Goal: Transaction & Acquisition: Purchase product/service

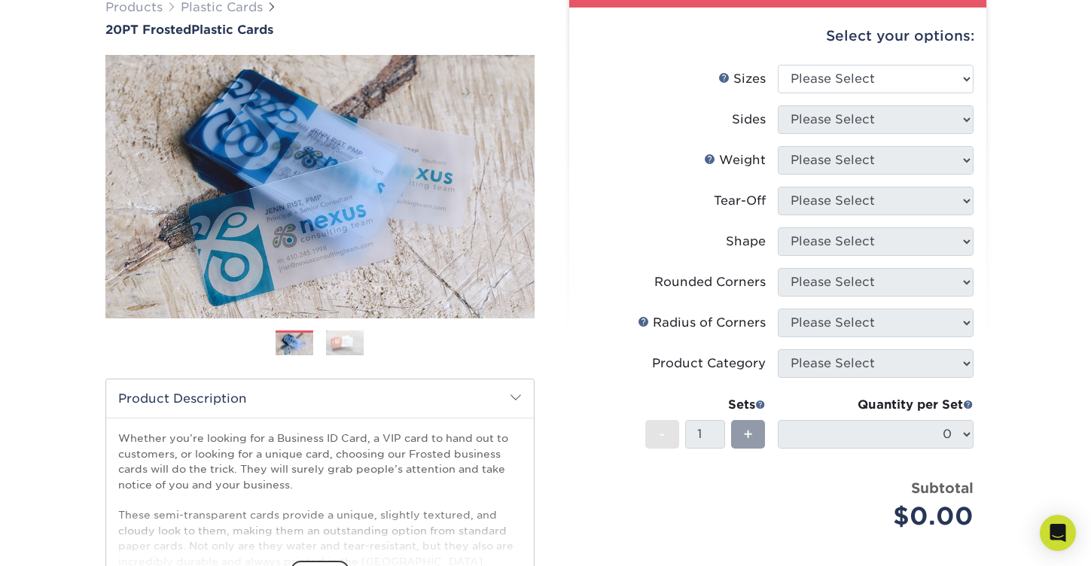
click at [786, 98] on li "Sizes Help Sizes Please Select 2" x 3.5" 2" x 8" 2.12" x 3.375" 2.5" x 2.5" 4.2…" at bounding box center [778, 85] width 392 height 41
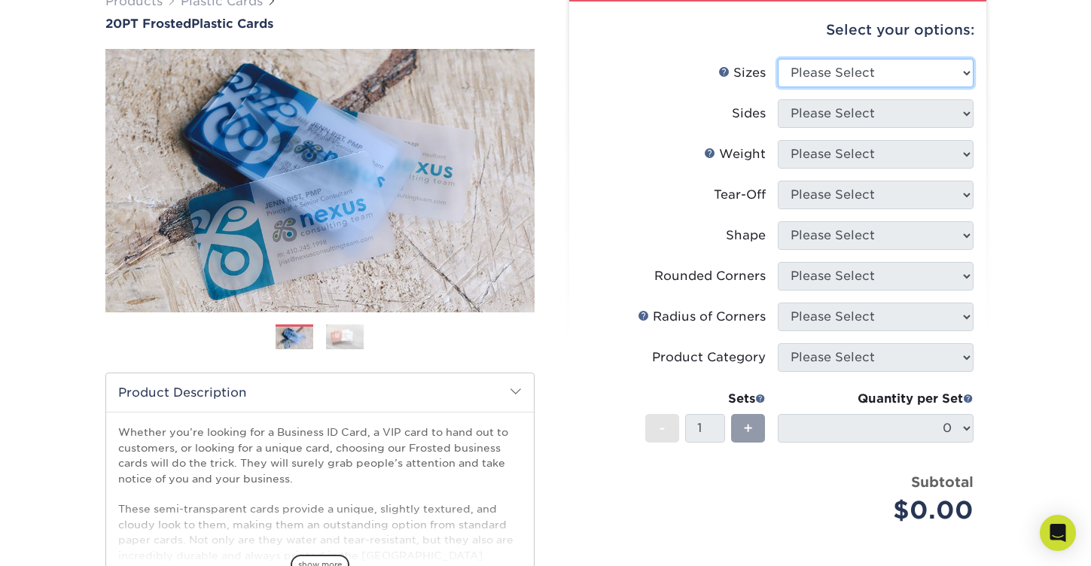
click at [828, 63] on select "Please Select 2" x 3.5" 2" x 8" 2.12" x 3.375" 2.5" x 2.5" 4.25" x 6"" at bounding box center [876, 73] width 196 height 29
select select "2.00x3.50"
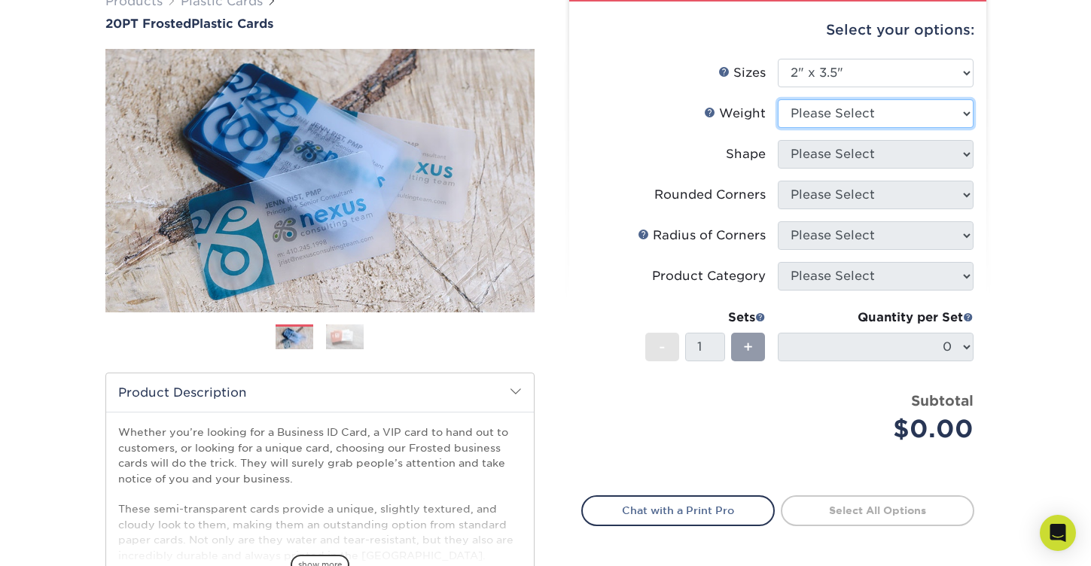
click at [815, 117] on select "Please Select 20PT Frosted Plastic 20PT Frosted Plastic" at bounding box center [876, 113] width 196 height 29
select select "20PT Frosted Plastic"
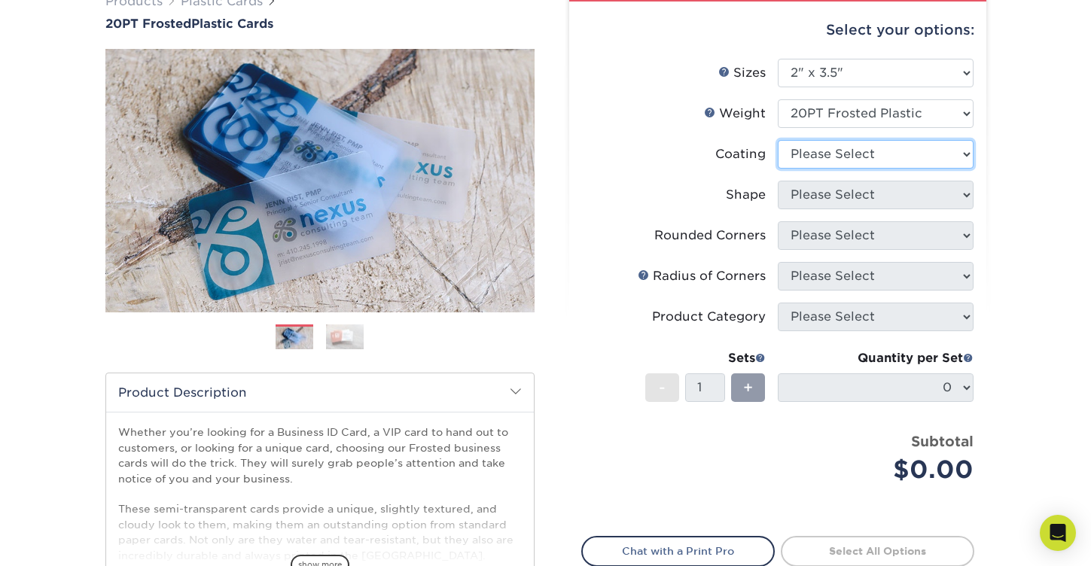
click at [840, 153] on select at bounding box center [876, 154] width 196 height 29
select select "3e7618de-abca-4bda-9f97-8b9129e913d8"
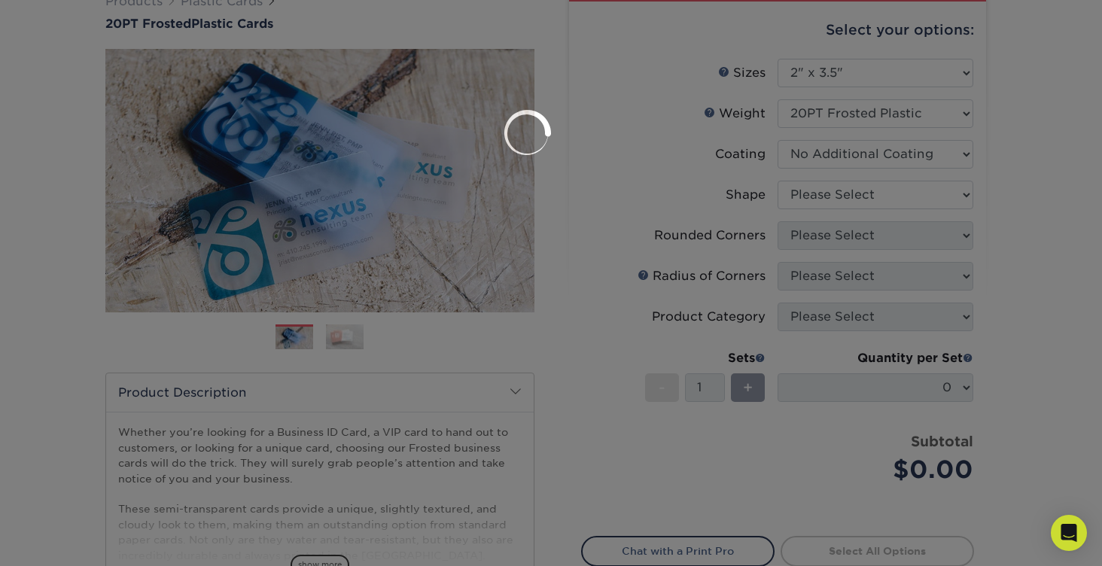
click at [827, 194] on div at bounding box center [551, 283] width 1102 height 566
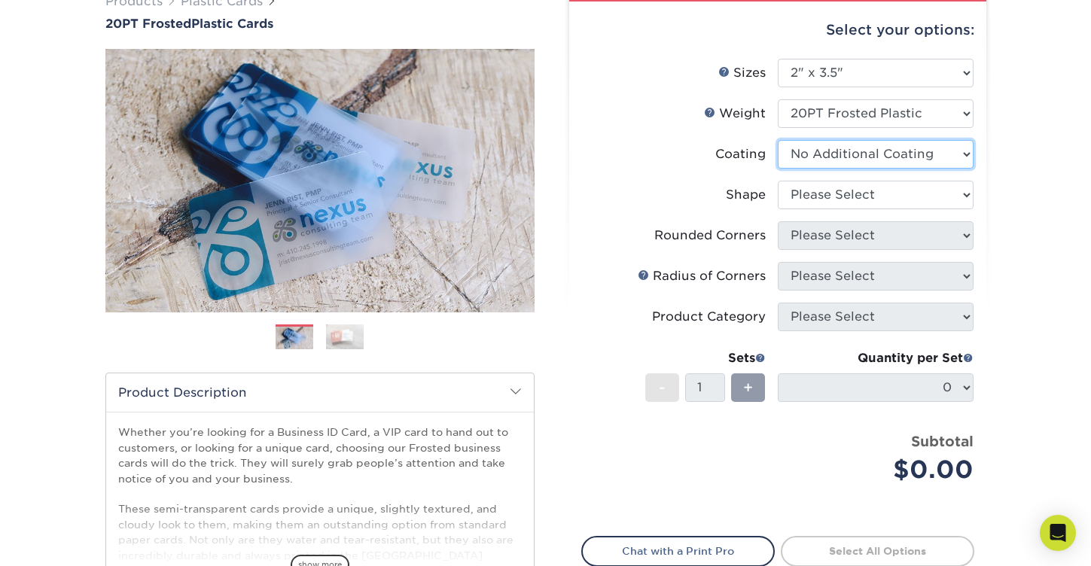
click at [810, 150] on select at bounding box center [876, 154] width 196 height 29
click at [861, 197] on select "Please Select Oval Standard" at bounding box center [876, 195] width 196 height 29
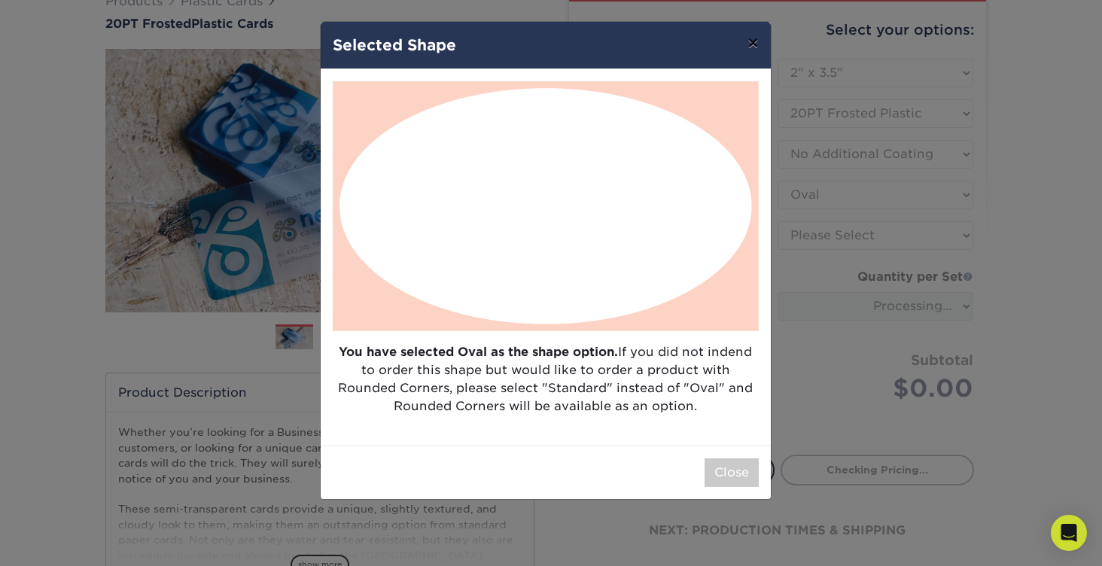
drag, startPoint x: 749, startPoint y: 45, endPoint x: 749, endPoint y: 83, distance: 37.7
click at [749, 45] on button "×" at bounding box center [753, 43] width 35 height 42
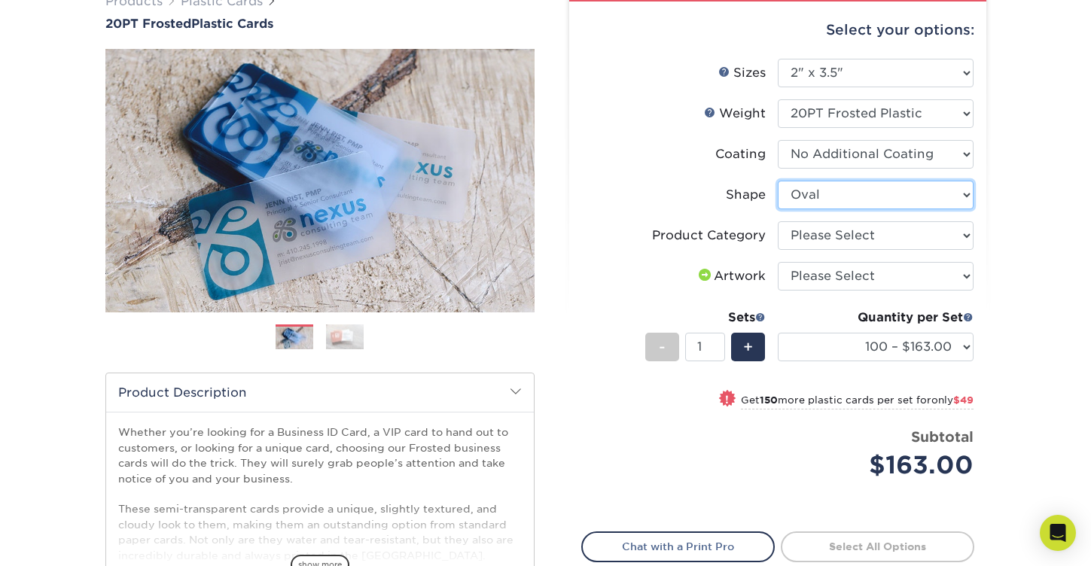
click at [816, 196] on select "Please Select Oval Standard" at bounding box center [876, 195] width 196 height 29
select select "standard"
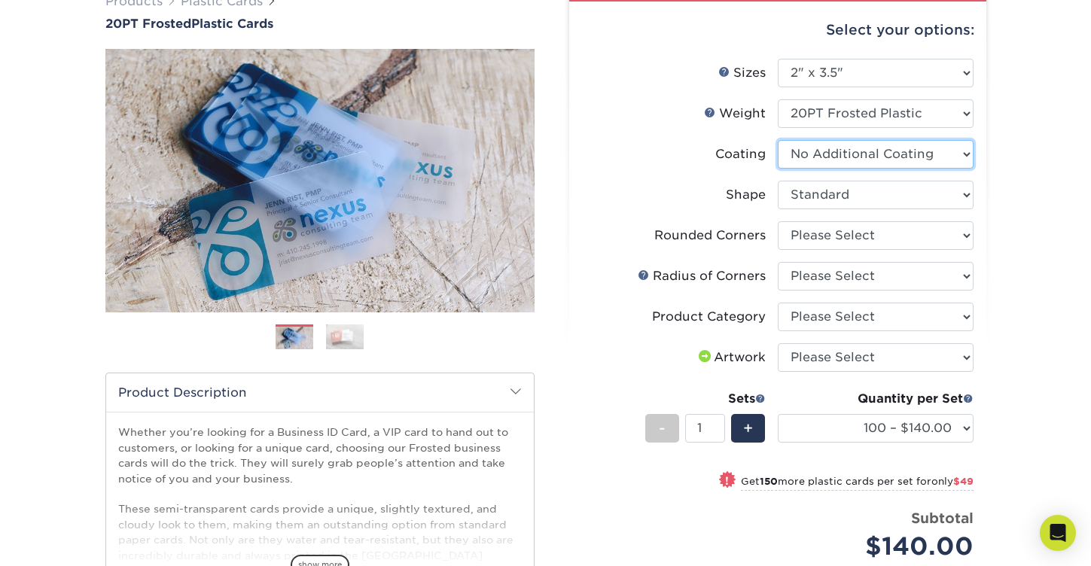
click at [819, 154] on select at bounding box center [876, 154] width 196 height 29
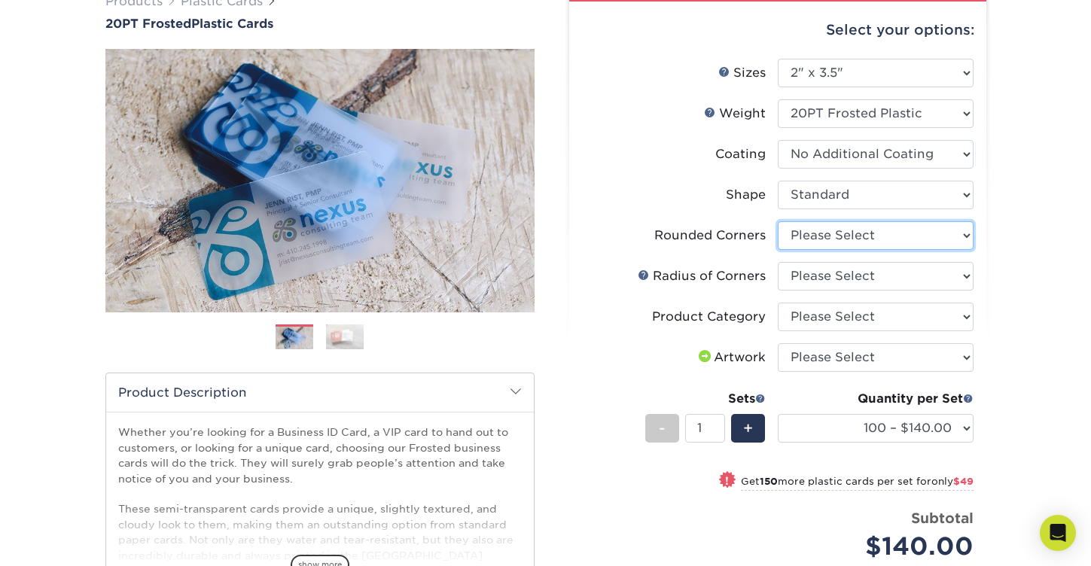
click at [821, 233] on select "Please Select Yes - Round 4 Corners" at bounding box center [876, 235] width 196 height 29
select select "7672df9e-0e0a-464d-8e1f-920c575e4da3"
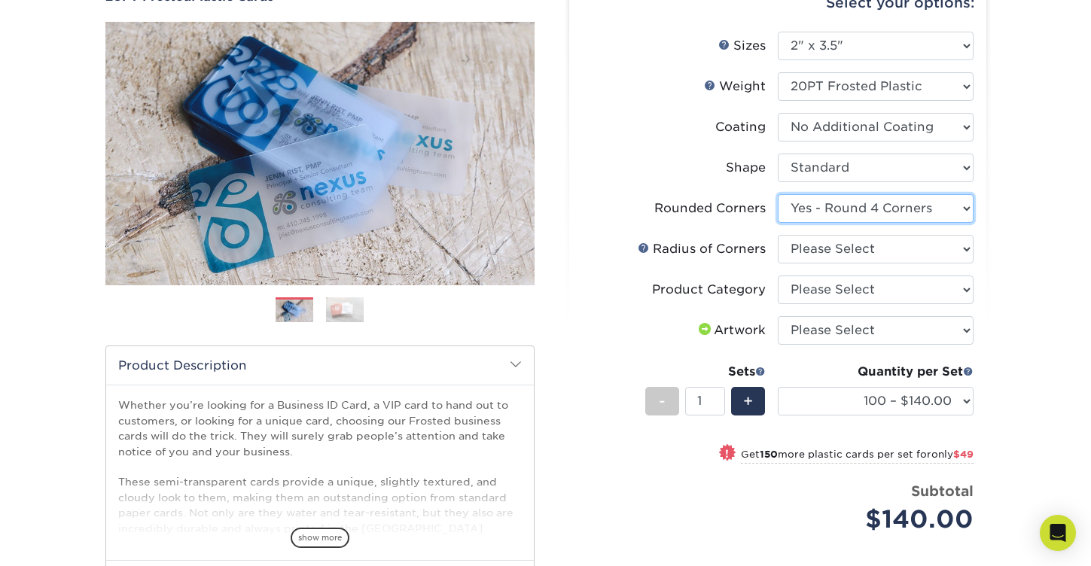
scroll to position [160, 0]
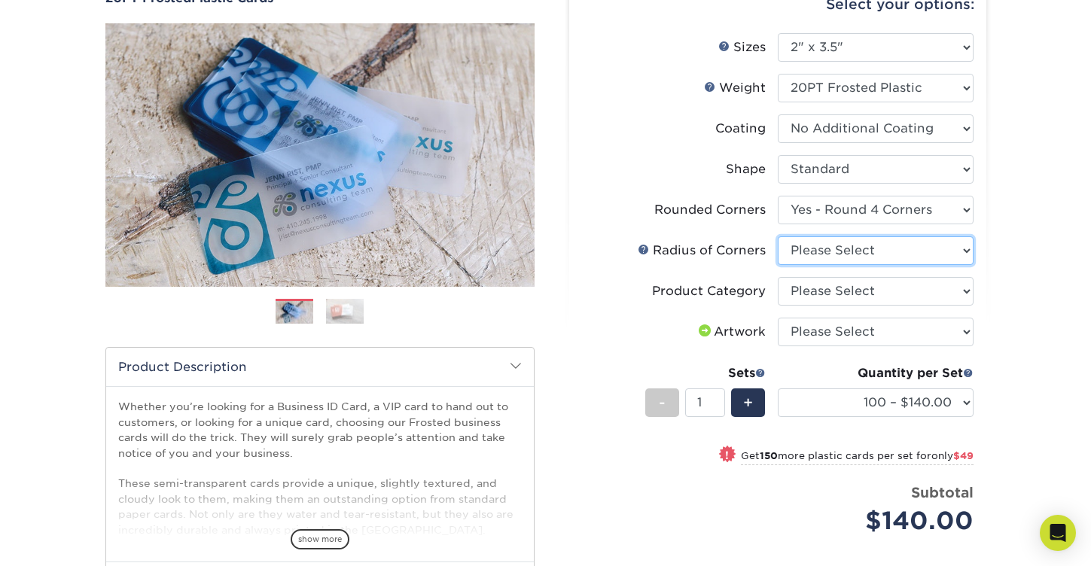
click at [804, 247] on select "Please Select Rounded 1/8" Rounded 1/4"" at bounding box center [876, 250] width 196 height 29
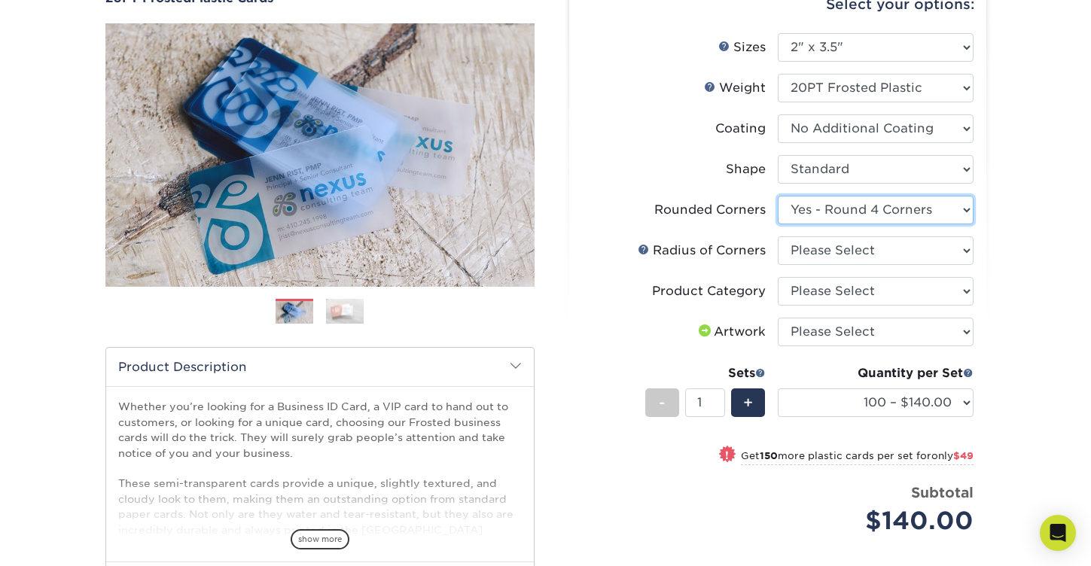
click at [813, 209] on select "Please Select Yes - Round 4 Corners" at bounding box center [876, 210] width 196 height 29
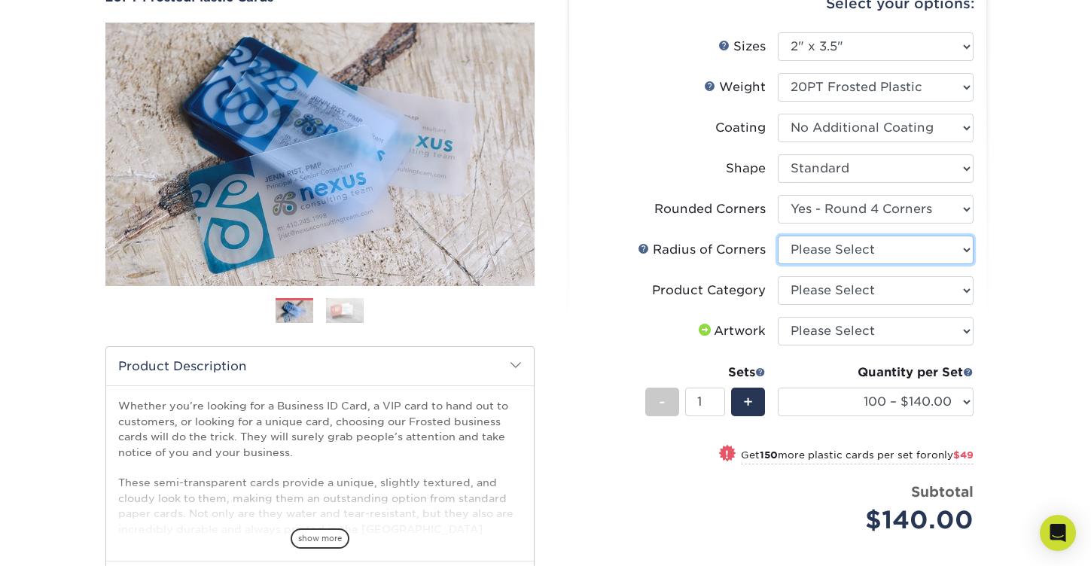
click at [849, 242] on select "Please Select Rounded 1/8" Rounded 1/4"" at bounding box center [876, 250] width 196 height 29
click at [832, 249] on select "Please Select Rounded 1/8" Rounded 1/4"" at bounding box center [876, 250] width 196 height 29
click at [834, 257] on select "Please Select Rounded 1/8" Rounded 1/4"" at bounding box center [876, 250] width 196 height 29
select select "589680c7-ee9a-431b-9d12-d7aeb1386a97"
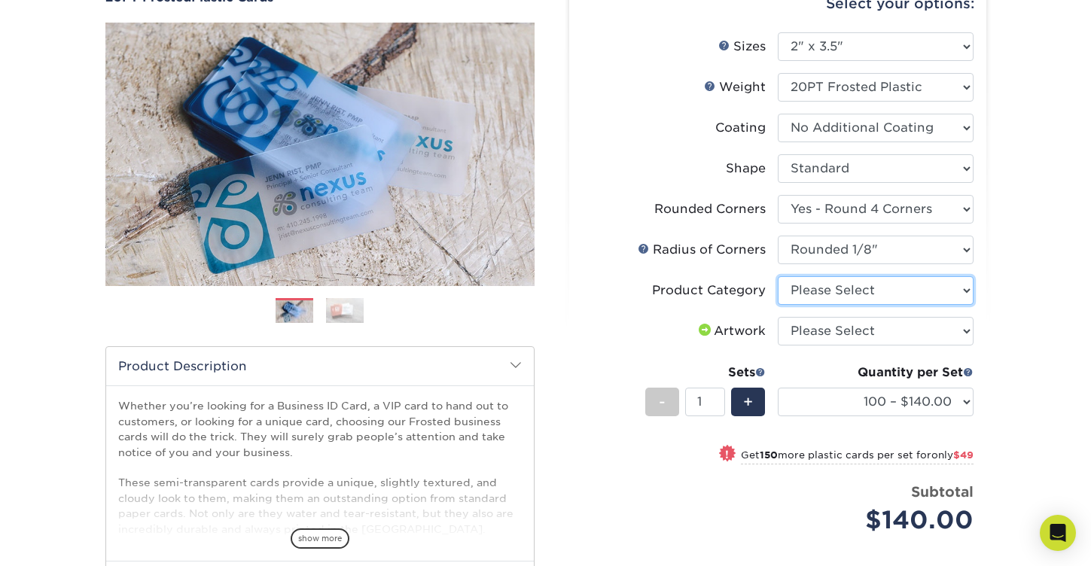
click at [822, 287] on select "Please Select Business Cards" at bounding box center [876, 290] width 196 height 29
select select "3b5148f1-0588-4f88-a218-97bcfdce65c1"
click at [834, 324] on select "Please Select I will upload files I need a design - $100" at bounding box center [876, 331] width 196 height 29
select select "upload"
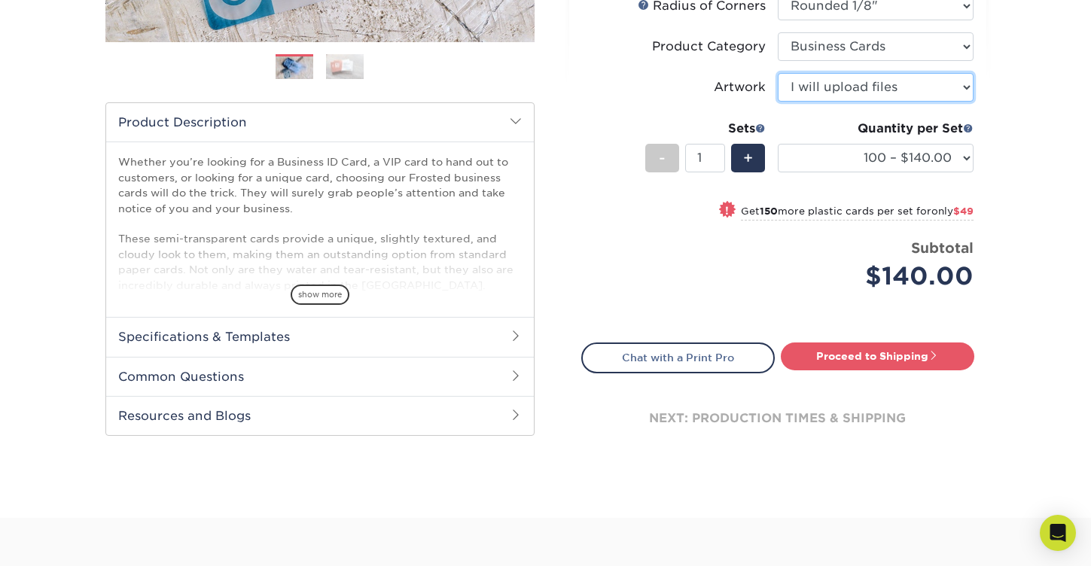
scroll to position [408, 0]
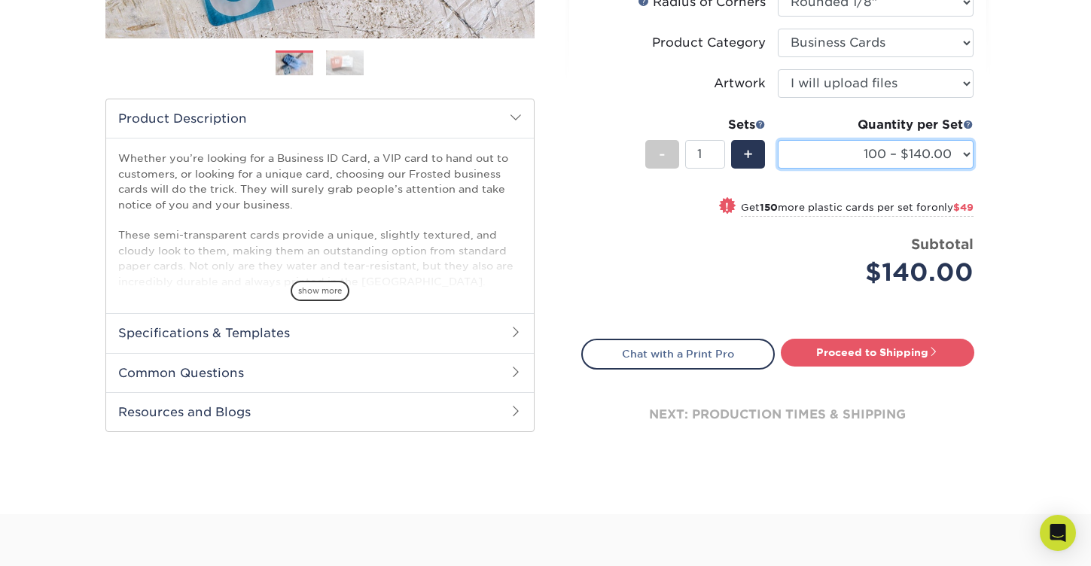
click at [873, 157] on select "100 – $140.00 250 – $189.00 500 – $243.00 1000 – $272.00 2500 – $657.00 5000 – …" at bounding box center [876, 154] width 196 height 29
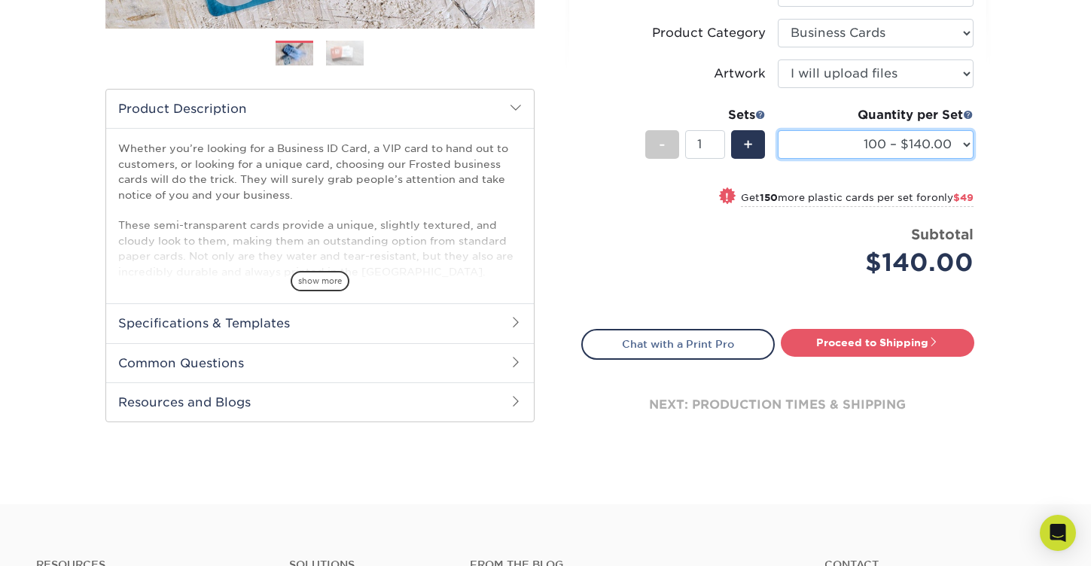
scroll to position [419, 0]
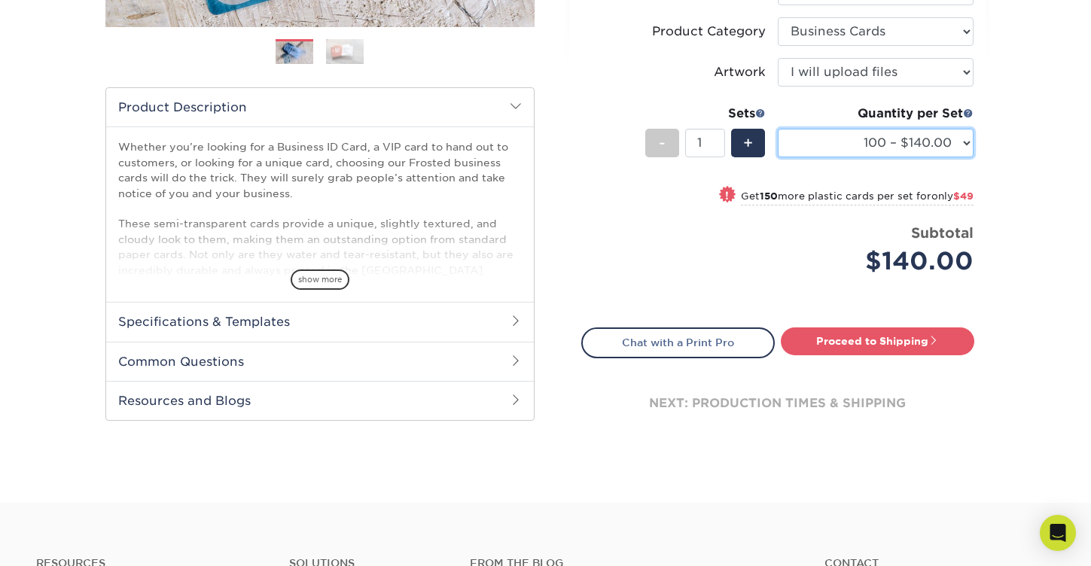
click at [841, 134] on select "100 – $140.00 250 – $189.00 500 – $243.00 1000 – $272.00 2500 – $657.00 5000 – …" at bounding box center [876, 143] width 196 height 29
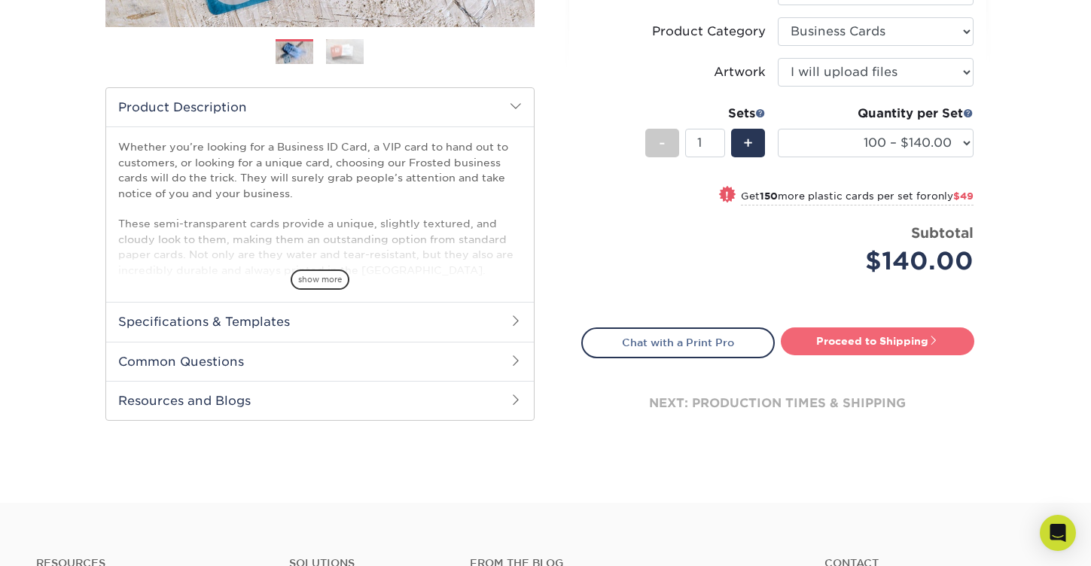
click at [927, 349] on link "Proceed to Shipping" at bounding box center [878, 341] width 194 height 27
type input "Set 1"
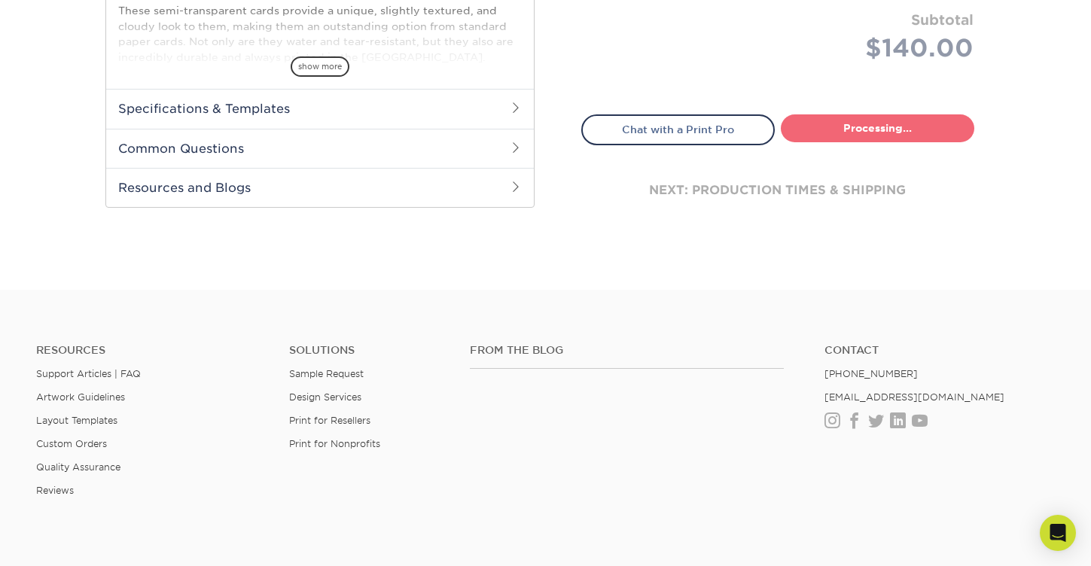
select select "33ecd844-1b4a-4421-847f-419dcfdd6629"
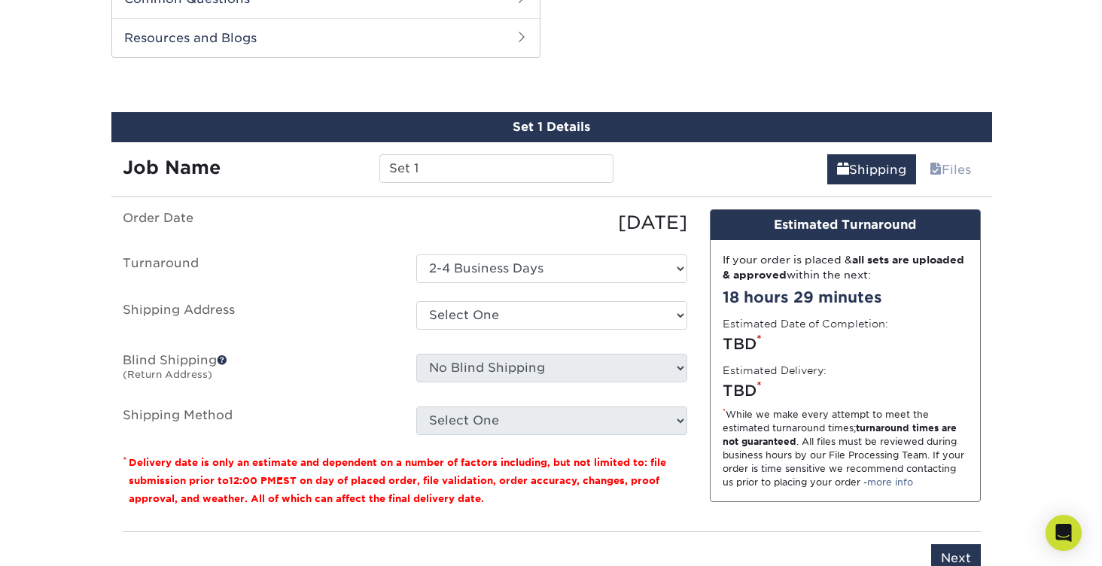
scroll to position [788, 0]
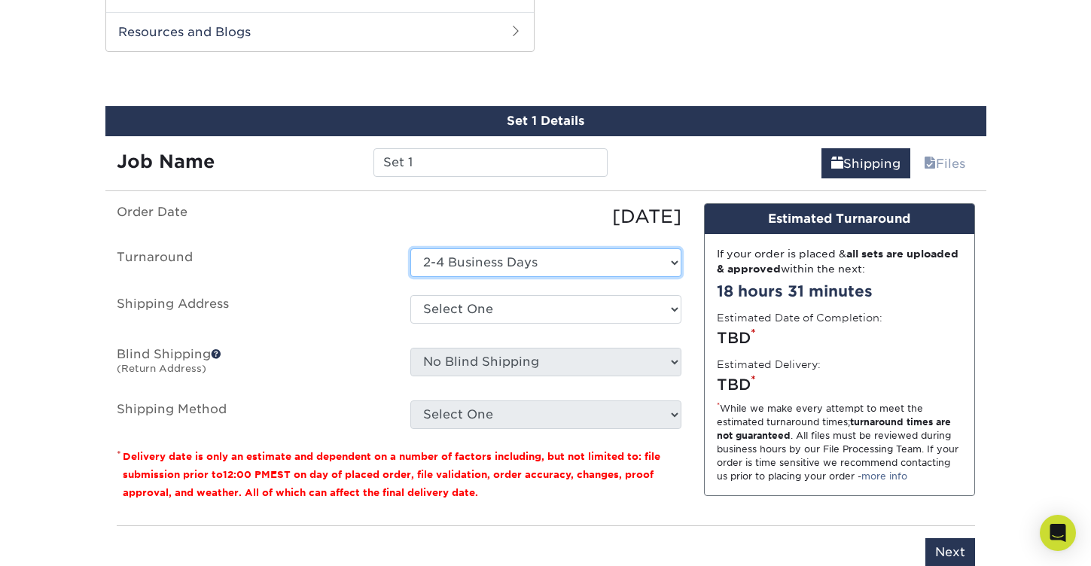
click at [645, 265] on select "Select One 2-4 Business Days" at bounding box center [545, 263] width 271 height 29
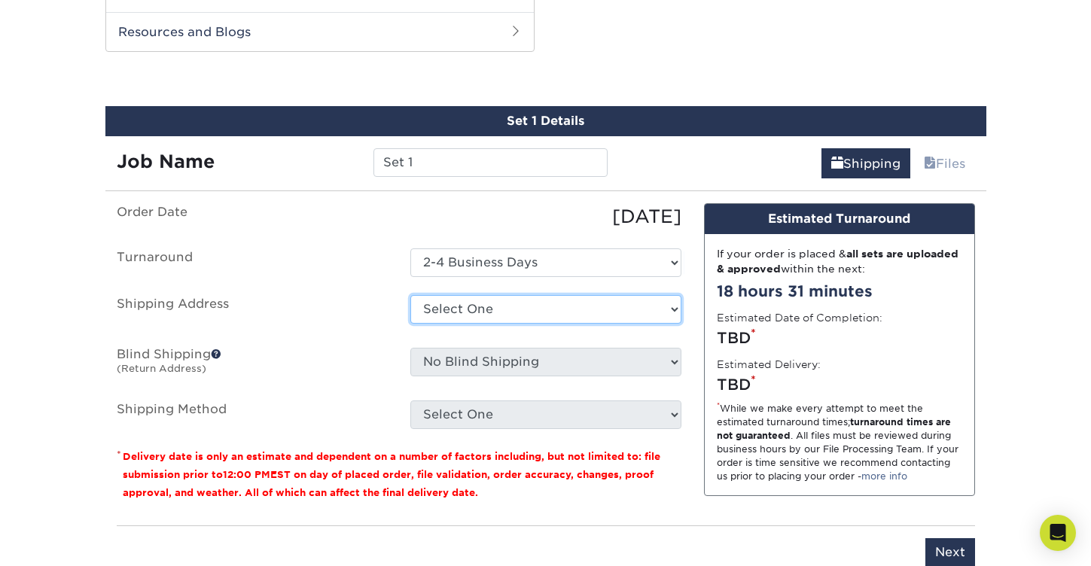
click at [648, 316] on select "Select One + Add New Address - Login" at bounding box center [545, 309] width 271 height 29
select select "newaddress"
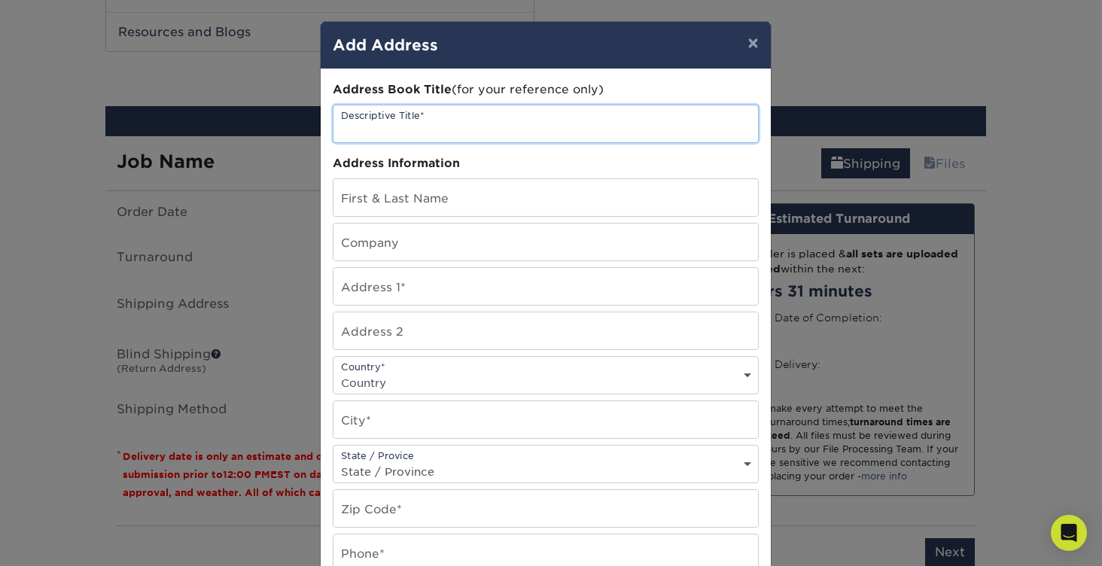
click at [522, 132] on input "text" at bounding box center [546, 123] width 425 height 37
type input "Infinity"
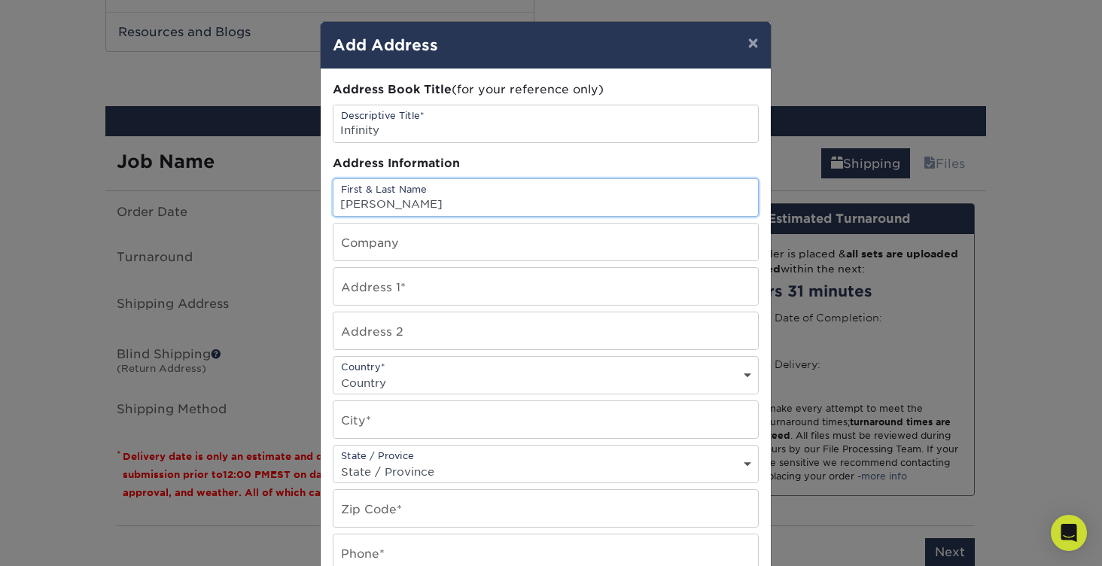
type input "[PERSON_NAME]"
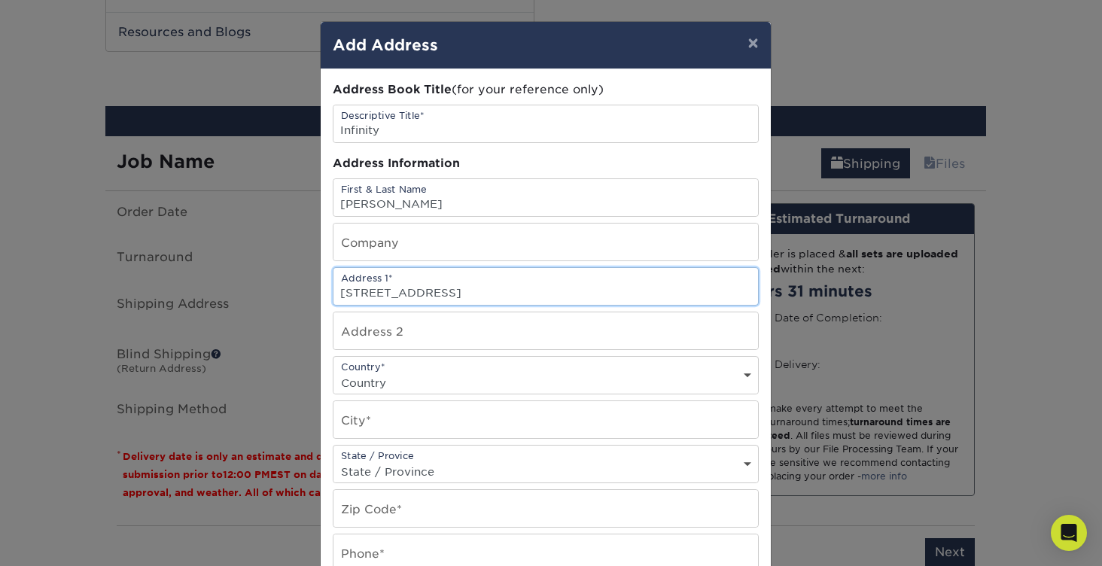
type input "[STREET_ADDRESS]"
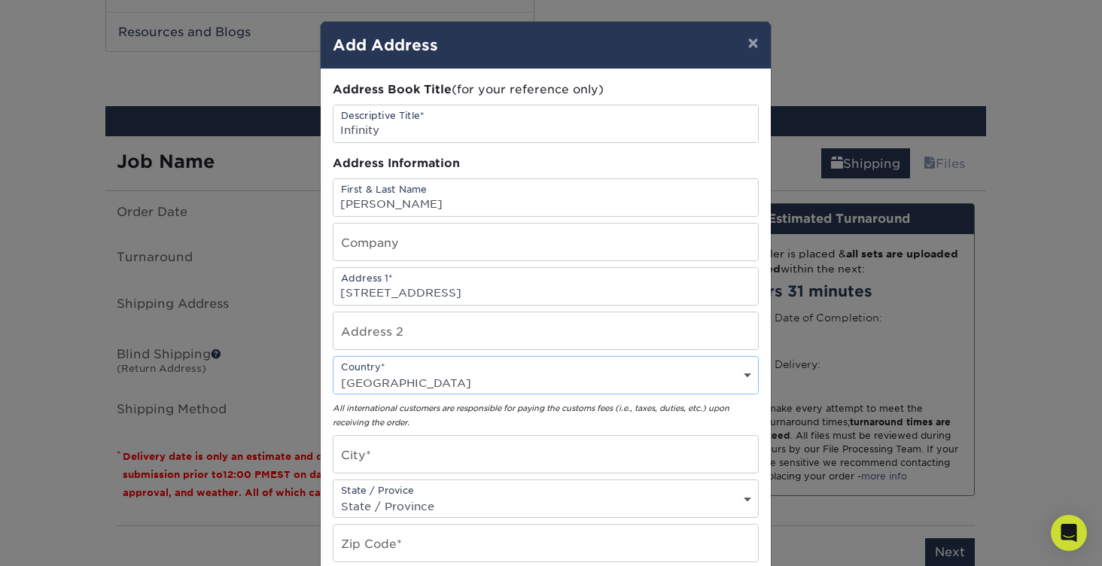
click at [496, 367] on div "Country* Country [GEOGRAPHIC_DATA] [GEOGRAPHIC_DATA] --------------------------…" at bounding box center [546, 375] width 426 height 38
click at [627, 391] on select "Country [GEOGRAPHIC_DATA] [GEOGRAPHIC_DATA] ----------------------------- [GEOG…" at bounding box center [546, 383] width 425 height 22
select select "US"
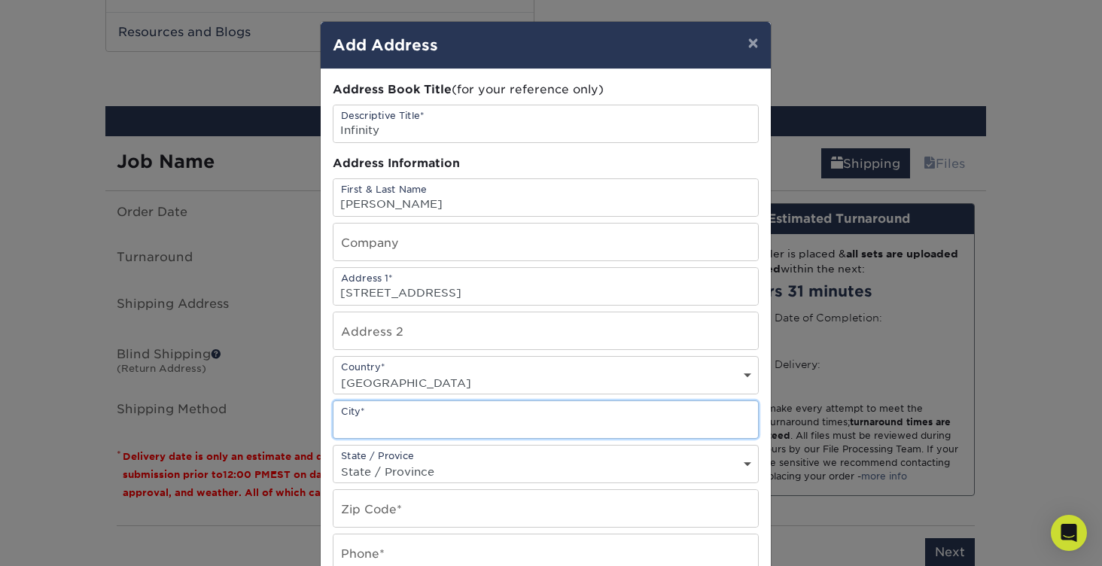
click at [540, 425] on input "text" at bounding box center [546, 419] width 425 height 37
type input "l"
type input "[GEOGRAPHIC_DATA]"
select select "NV"
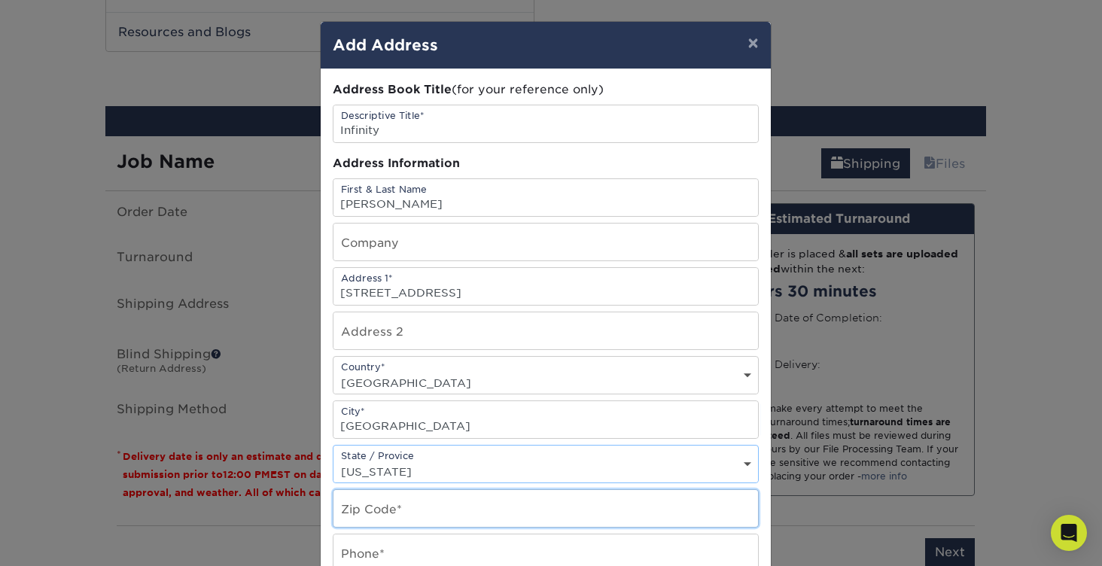
click at [503, 502] on input "text" at bounding box center [546, 508] width 425 height 37
type input "89141"
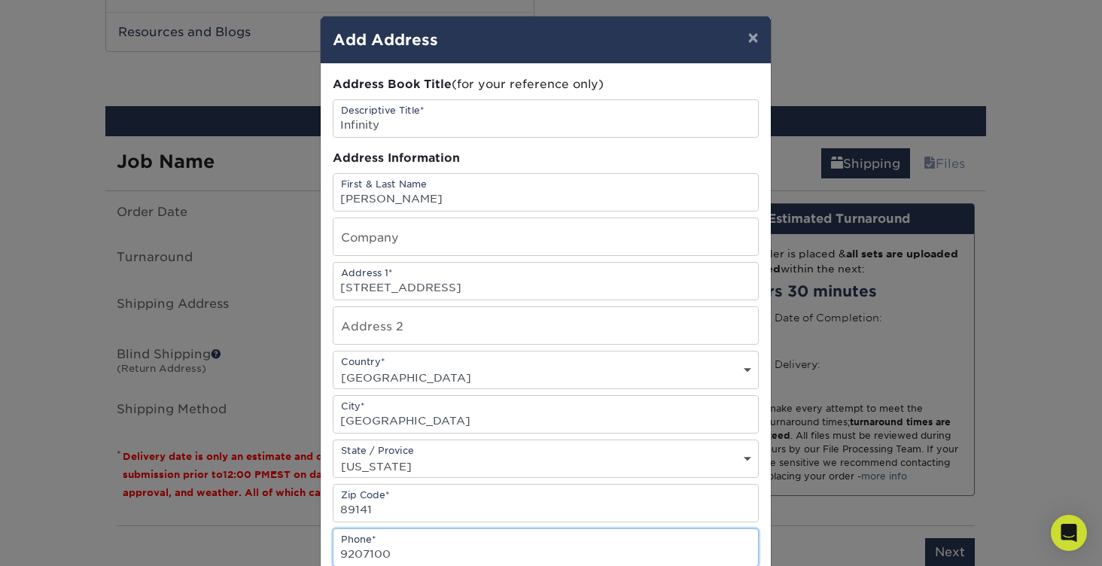
scroll to position [252, 0]
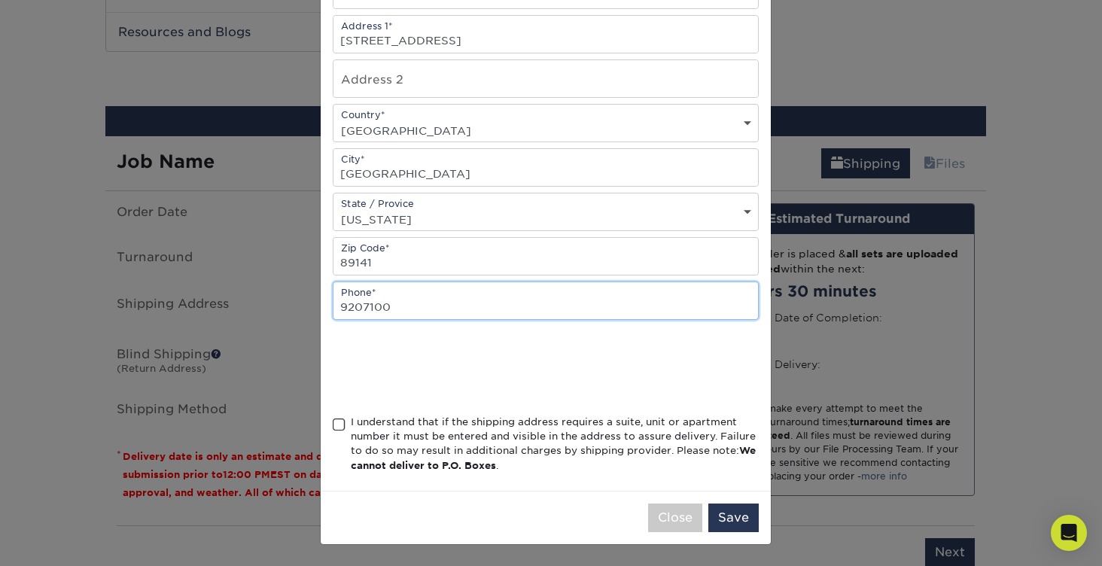
click at [431, 306] on input "9207100" at bounding box center [546, 300] width 425 height 37
type input "9207100724"
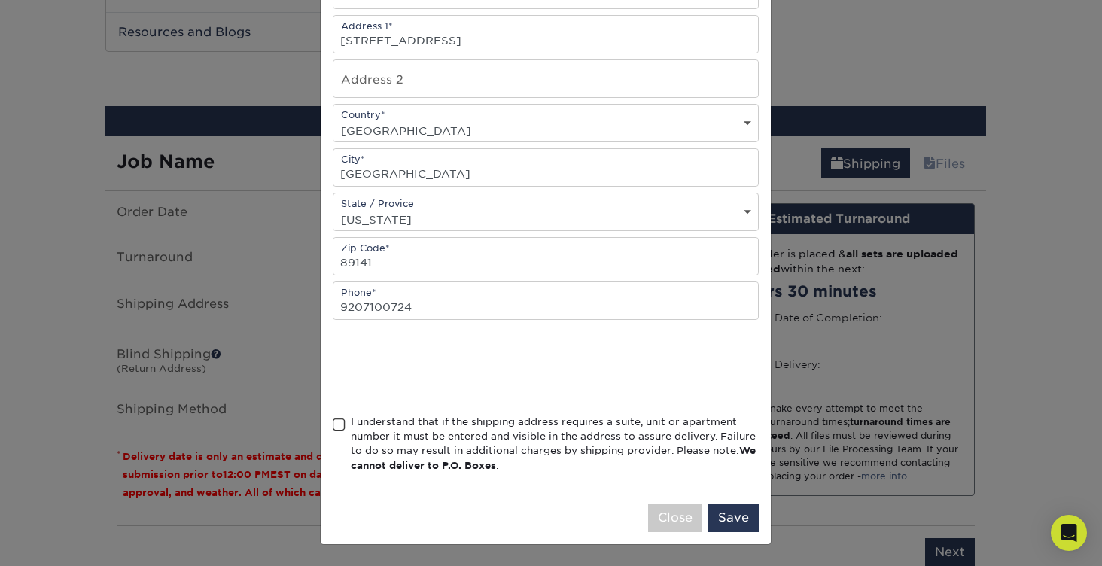
drag, startPoint x: 367, startPoint y: 419, endPoint x: 398, endPoint y: 425, distance: 30.7
click at [370, 419] on div "I understand that if the shipping address requires a suite, unit or apartment n…" at bounding box center [555, 444] width 408 height 59
click at [0, 0] on input "I understand that if the shipping address requires a suite, unit or apartment n…" at bounding box center [0, 0] width 0 height 0
click at [722, 511] on button "Save" at bounding box center [734, 518] width 50 height 29
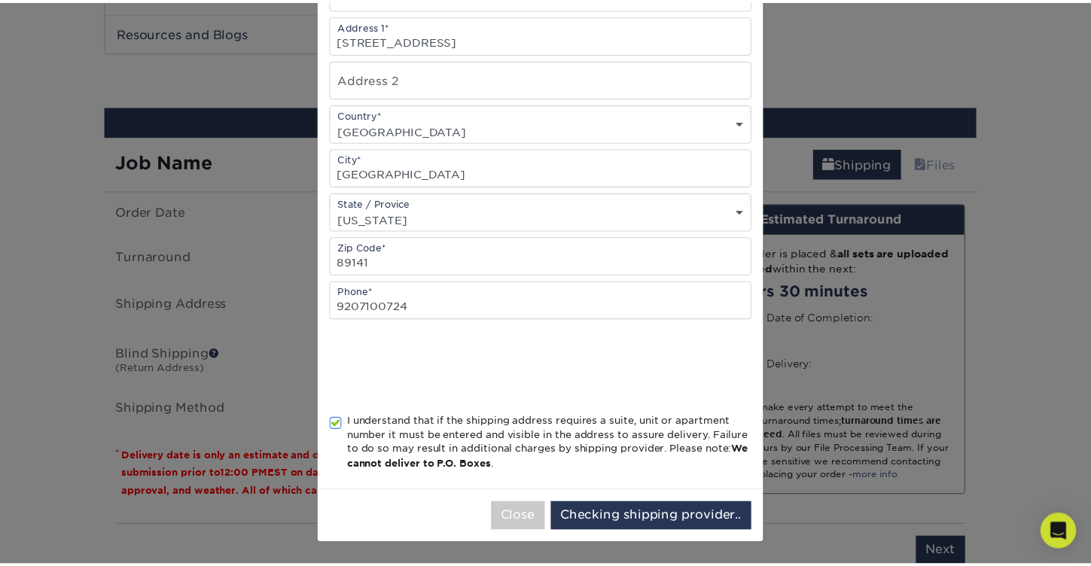
scroll to position [0, 0]
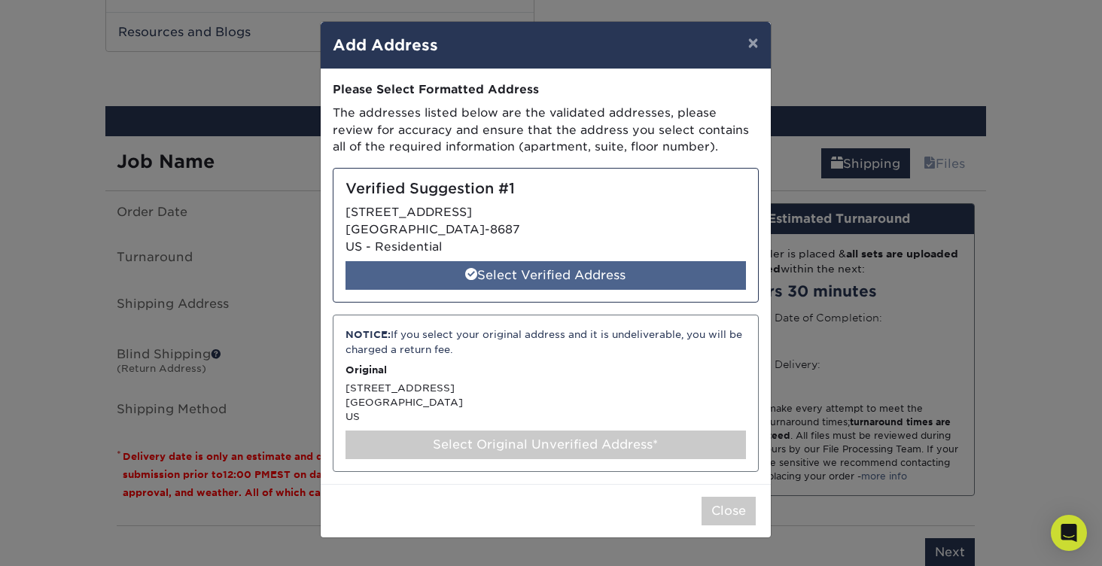
click at [533, 278] on div "Select Verified Address" at bounding box center [546, 275] width 401 height 29
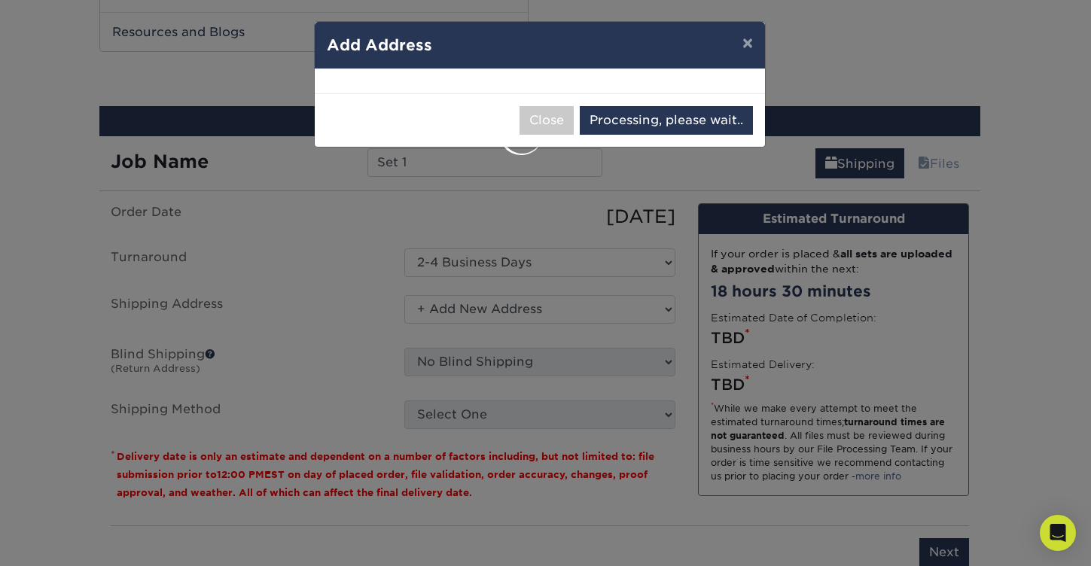
select select "285052"
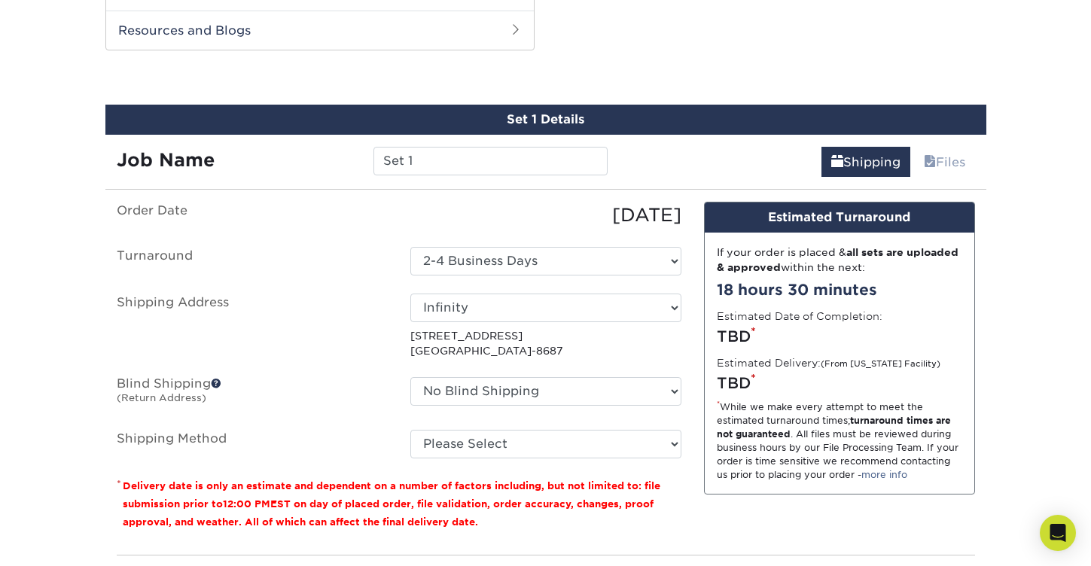
scroll to position [795, 0]
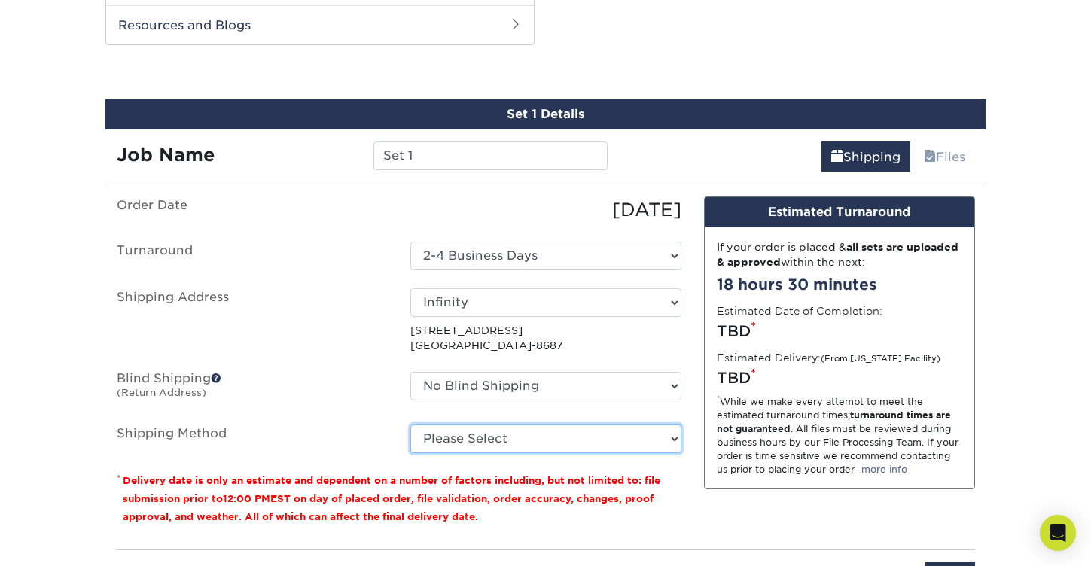
click at [507, 429] on select "Please Select Ground Shipping (+$7.84) 3 Day Shipping Service (+$17.83) 2 Day A…" at bounding box center [545, 439] width 271 height 29
click at [581, 438] on select "Please Select Ground Shipping (+$7.84) 3 Day Shipping Service (+$17.83) 2 Day A…" at bounding box center [545, 439] width 271 height 29
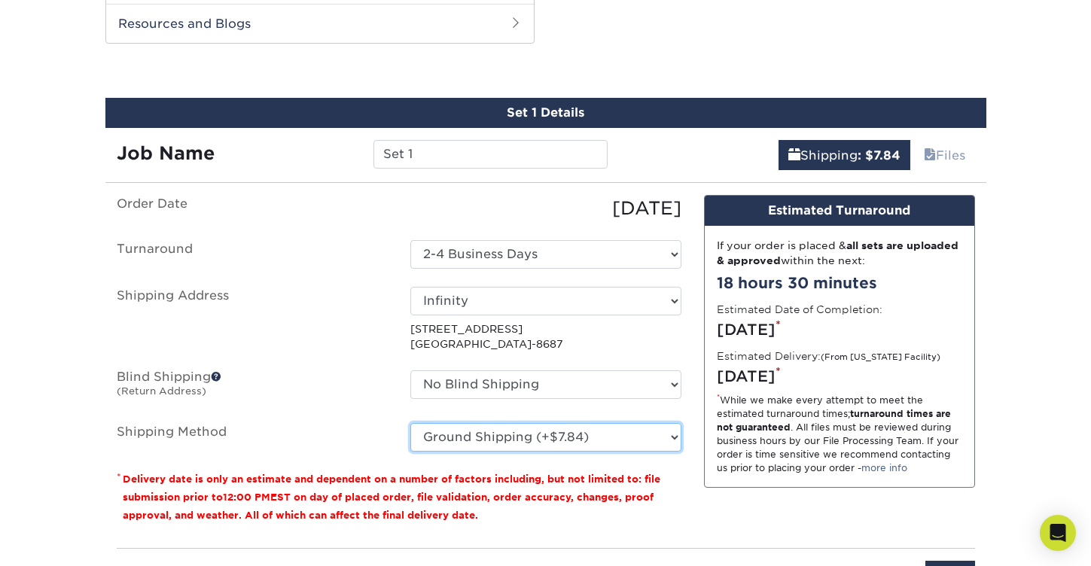
scroll to position [800, 0]
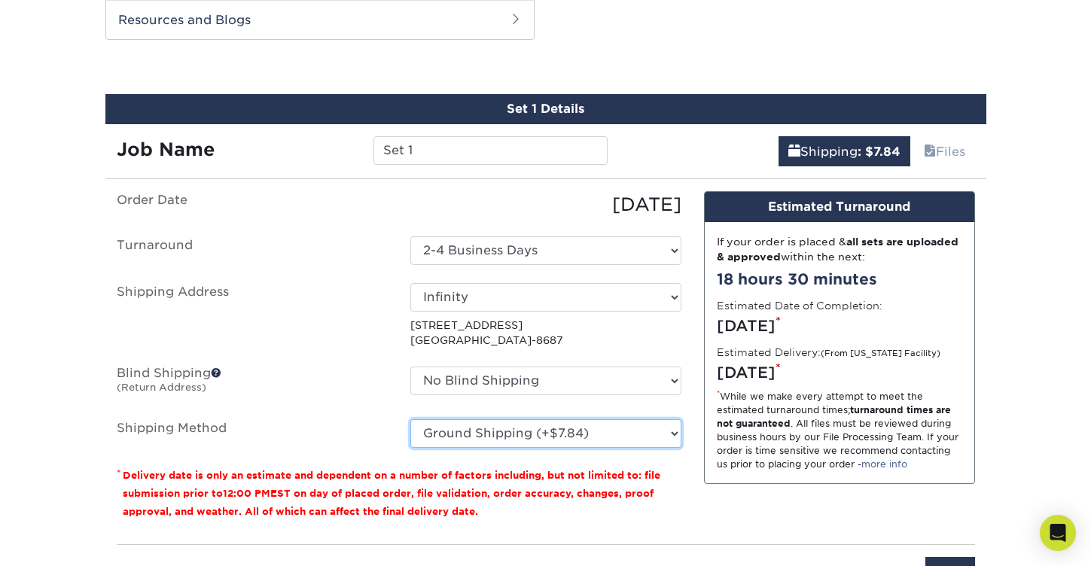
select select "02"
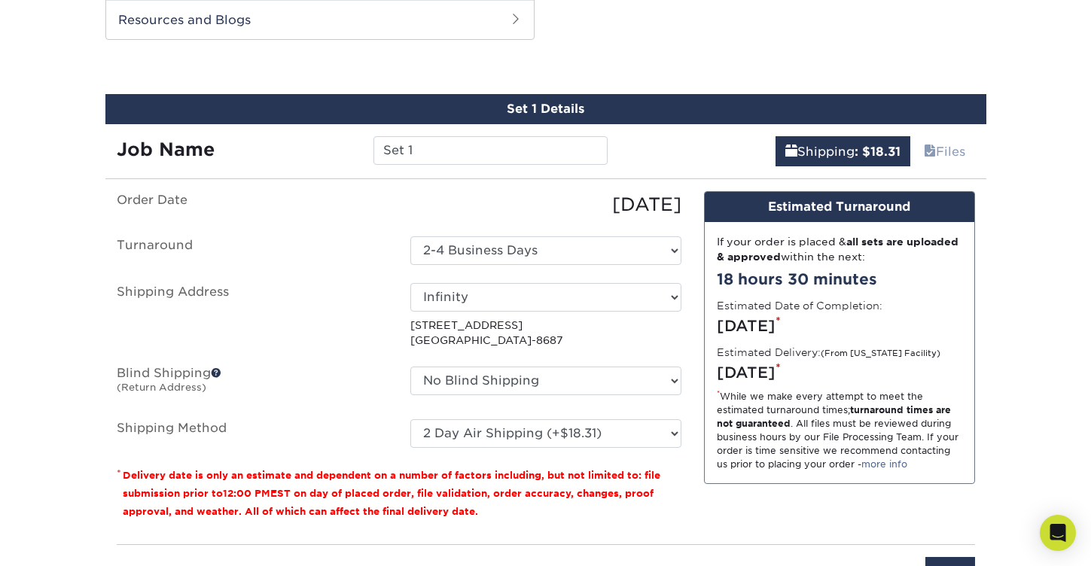
click at [332, 413] on ul "Order Date [DATE] [GEOGRAPHIC_DATA] Select One 2-4 Business Days Shipping Addre…" at bounding box center [399, 319] width 565 height 257
